Goal: Browse casually

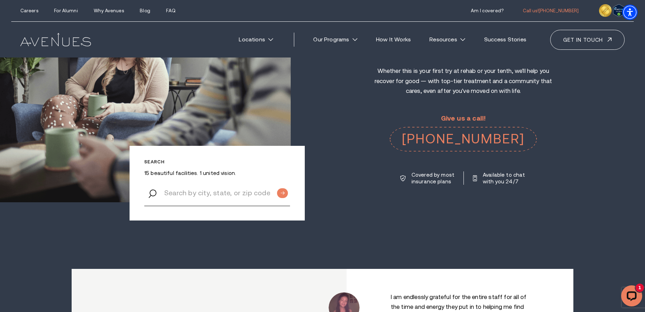
scroll to position [35, 0]
